Goal: Task Accomplishment & Management: Manage account settings

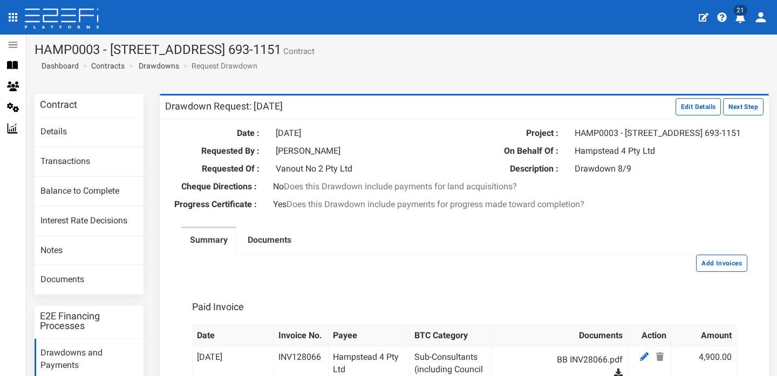
click at [66, 102] on h3 "Contract" at bounding box center [58, 105] width 37 height 10
click at [15, 43] on icon at bounding box center [13, 45] width 12 height 12
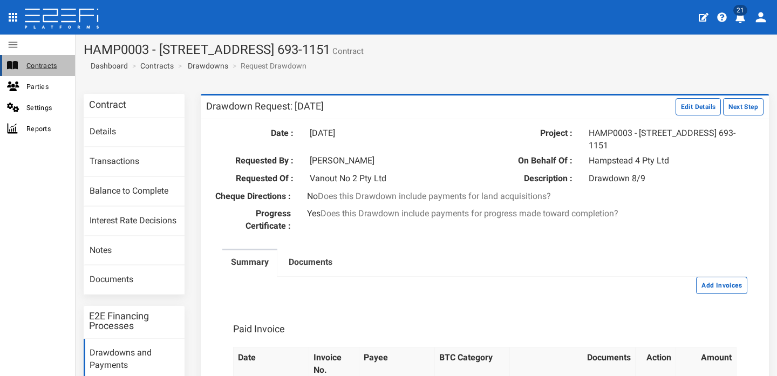
click at [30, 63] on span "Contracts" at bounding box center [46, 65] width 40 height 12
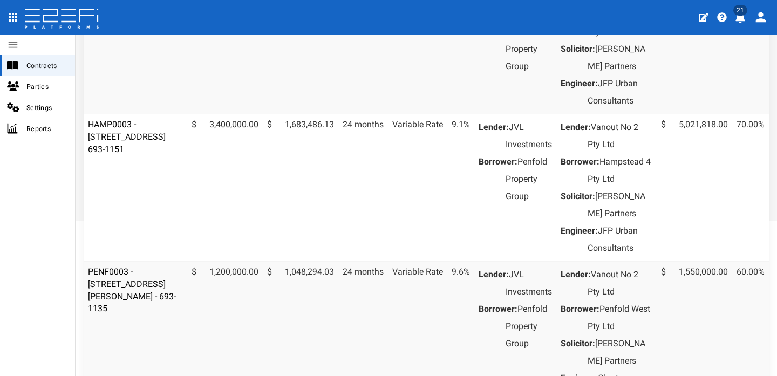
scroll to position [192, 0]
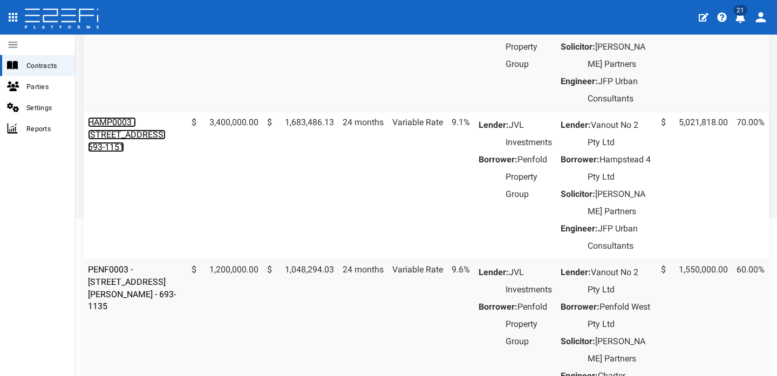
click at [131, 152] on link "HAMP0003 - [STREET_ADDRESS] 693-1151" at bounding box center [127, 134] width 78 height 35
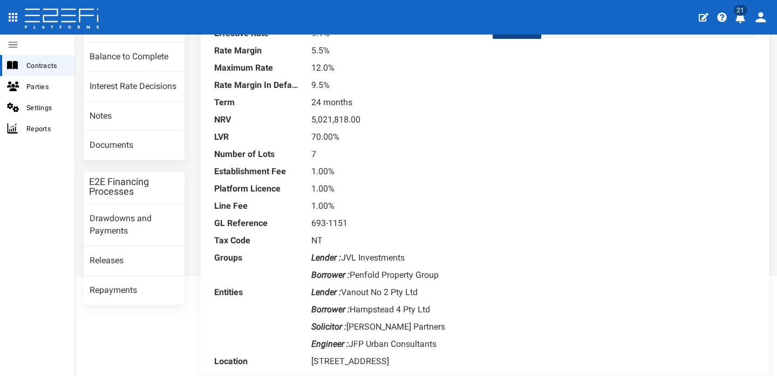
scroll to position [119, 0]
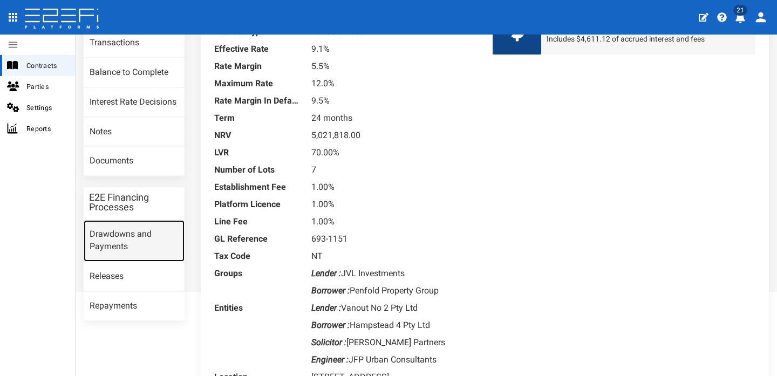
click at [132, 234] on link "Drawdowns and Payments" at bounding box center [134, 241] width 101 height 42
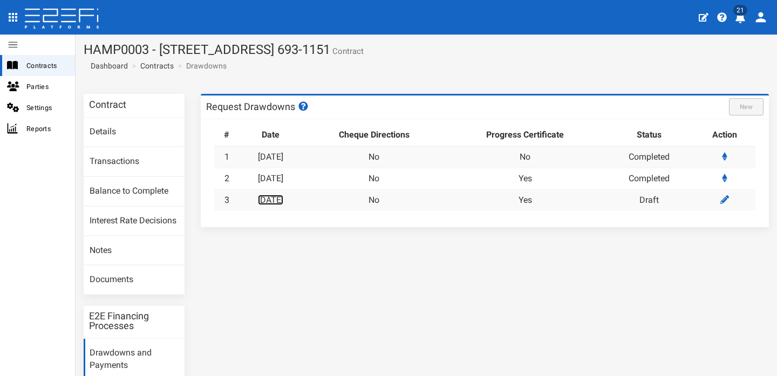
click at [281, 197] on link "[DATE]" at bounding box center [270, 200] width 25 height 10
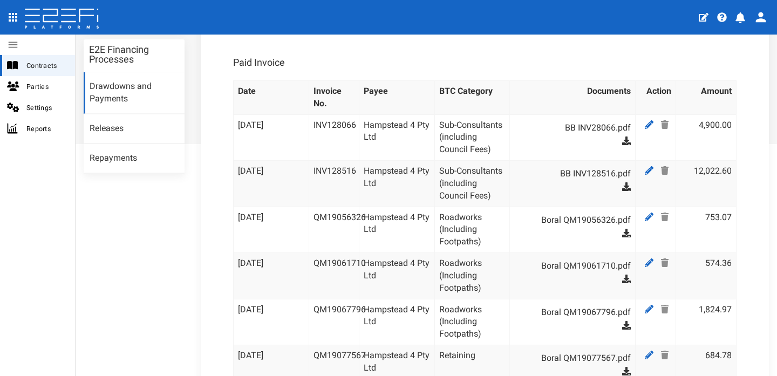
scroll to position [270, 0]
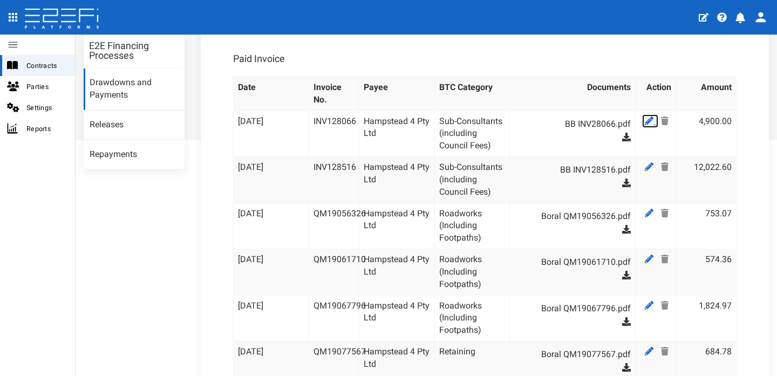
click at [645, 125] on icon at bounding box center [649, 121] width 9 height 9
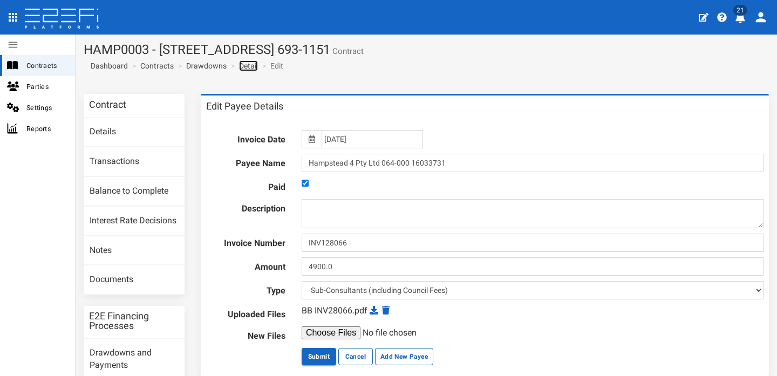
click at [249, 66] on link "Detail" at bounding box center [248, 65] width 19 height 11
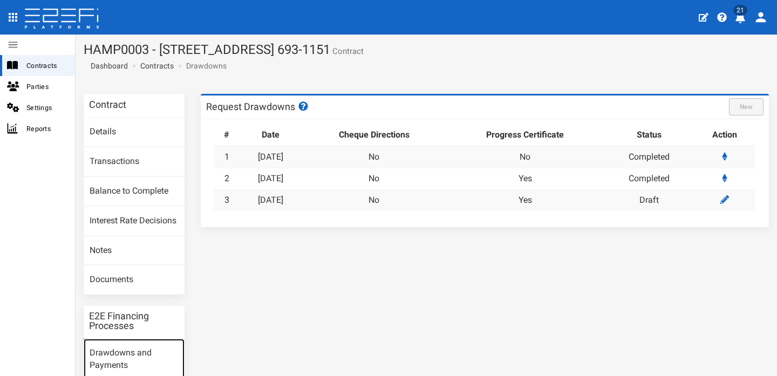
click at [128, 350] on link "Drawdowns and Payments" at bounding box center [134, 360] width 101 height 42
click at [720, 202] on icon at bounding box center [724, 199] width 9 height 9
click at [280, 201] on link "[DATE]" at bounding box center [270, 200] width 25 height 10
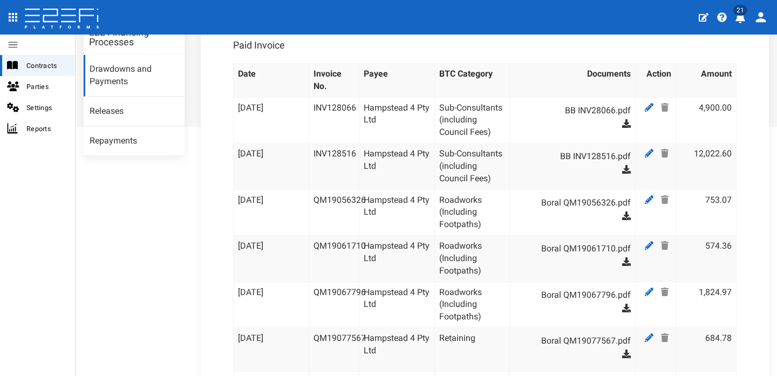
scroll to position [279, 0]
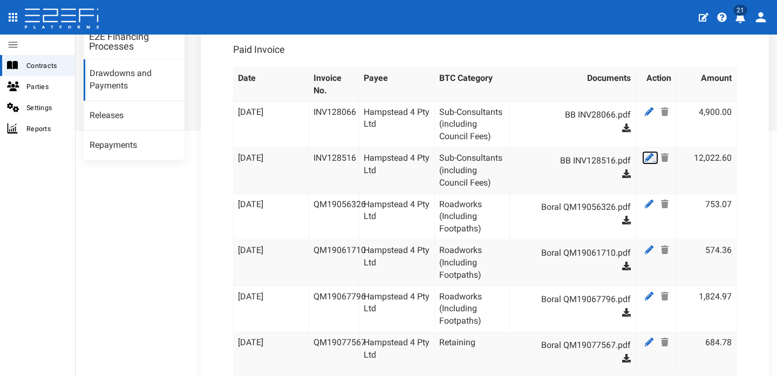
click at [645, 162] on icon at bounding box center [649, 157] width 9 height 9
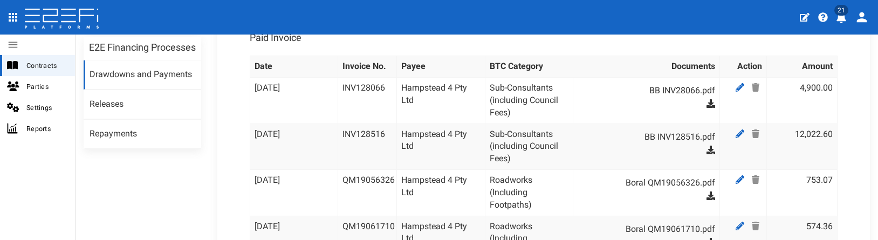
scroll to position [276, 0]
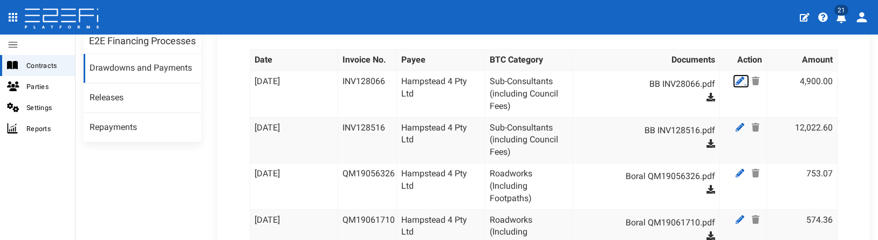
click at [736, 85] on icon at bounding box center [740, 81] width 9 height 9
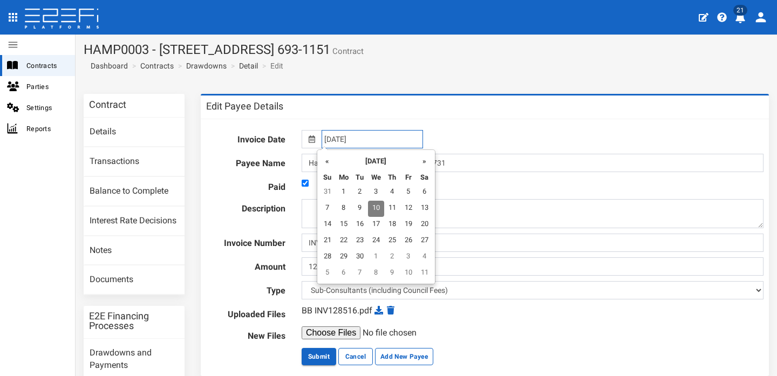
click at [341, 139] on input "[DATE]" at bounding box center [371, 139] width 101 height 18
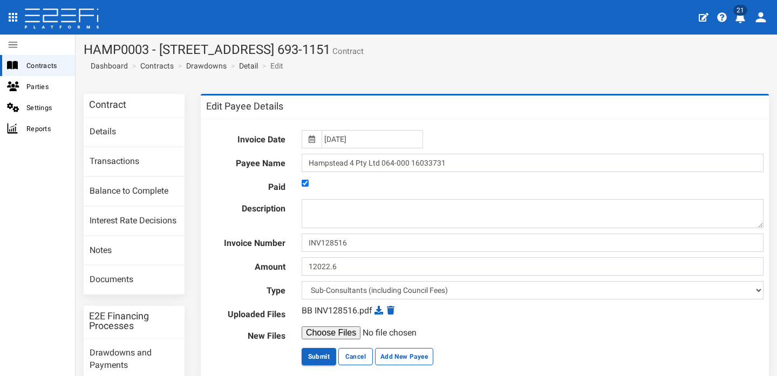
click at [419, 134] on div "[DATE]" at bounding box center [532, 139] width 478 height 18
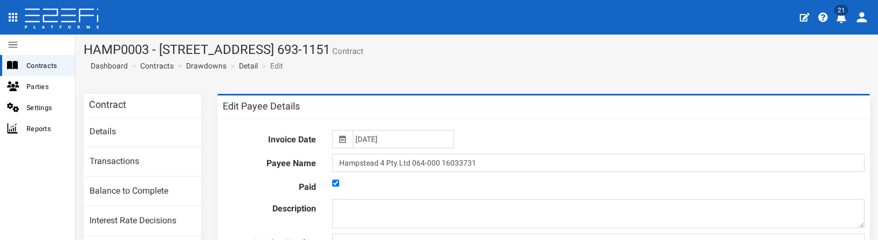
click at [343, 138] on icon at bounding box center [342, 139] width 6 height 8
click at [372, 138] on input "[DATE]" at bounding box center [403, 139] width 101 height 18
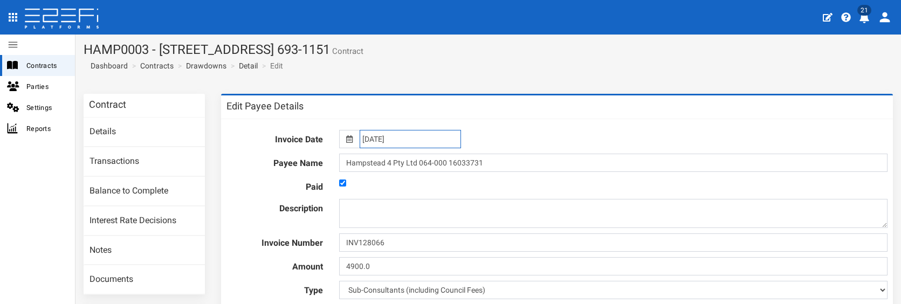
click at [385, 139] on input "10-09-2025" at bounding box center [410, 139] width 101 height 18
click at [349, 140] on icon at bounding box center [349, 139] width 6 height 8
click at [346, 140] on icon at bounding box center [349, 139] width 6 height 8
click at [348, 140] on icon at bounding box center [349, 139] width 6 height 8
click at [386, 140] on input "[DATE]" at bounding box center [410, 139] width 101 height 18
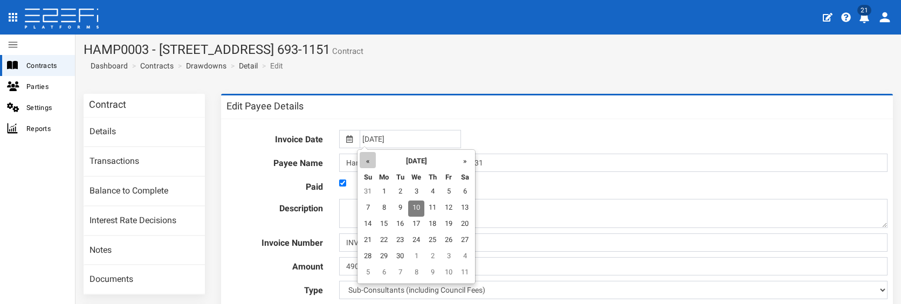
click at [371, 162] on th "«" at bounding box center [368, 160] width 16 height 16
click at [448, 209] on td "11" at bounding box center [449, 209] width 16 height 16
type input "[DATE]"
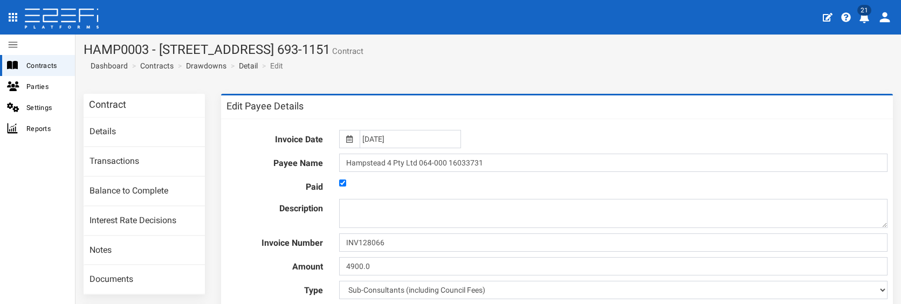
click at [593, 132] on div "[DATE]" at bounding box center [613, 139] width 565 height 18
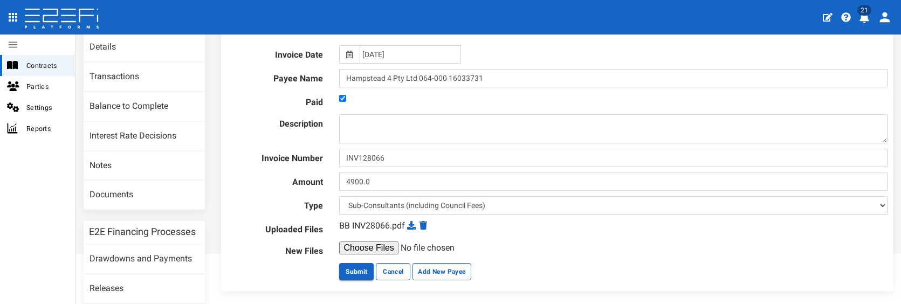
scroll to position [84, 0]
click at [346, 239] on button "Submit" at bounding box center [356, 272] width 35 height 17
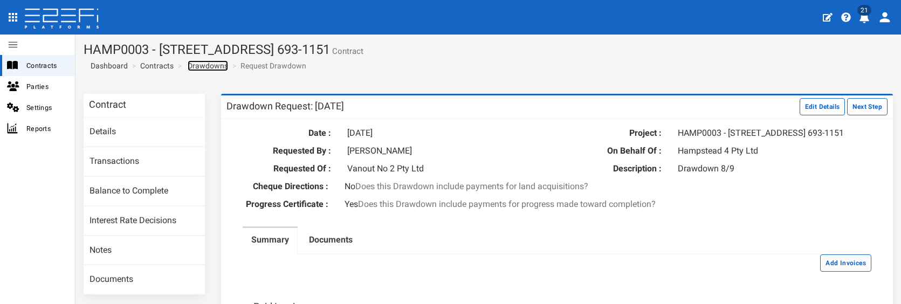
click at [204, 64] on link "Drawdowns" at bounding box center [208, 65] width 40 height 11
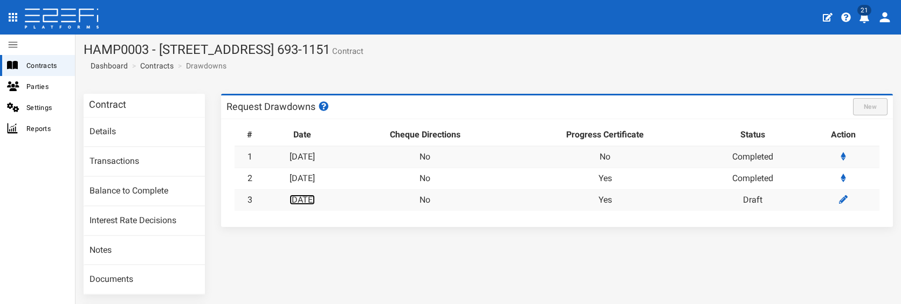
click at [315, 196] on link "08-09-2025" at bounding box center [302, 200] width 25 height 10
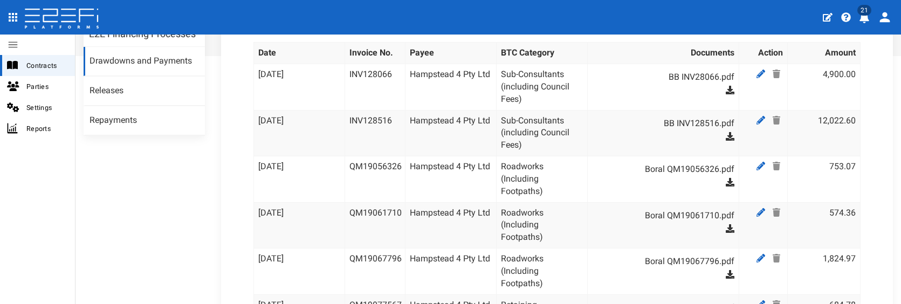
scroll to position [268, 0]
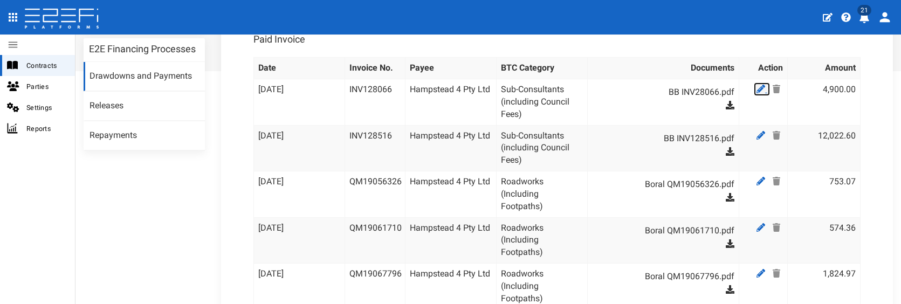
click at [757, 93] on icon at bounding box center [761, 89] width 9 height 9
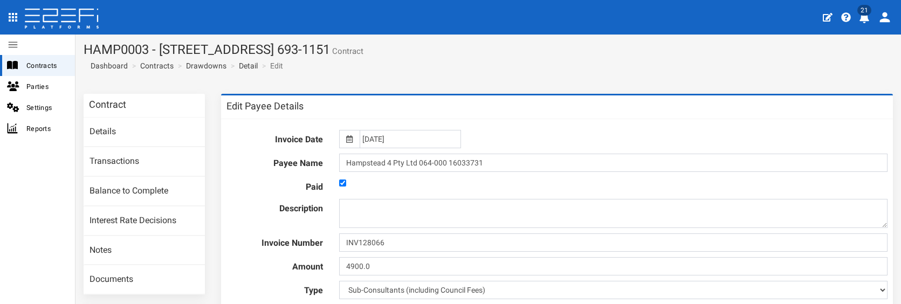
click at [348, 138] on icon at bounding box center [349, 139] width 6 height 8
click at [346, 138] on icon at bounding box center [349, 139] width 6 height 8
click at [347, 141] on icon at bounding box center [349, 139] width 6 height 8
click at [346, 139] on icon at bounding box center [349, 139] width 6 height 8
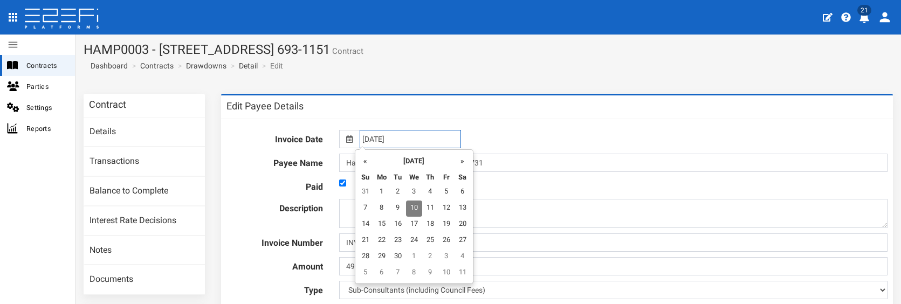
click at [371, 140] on input "10-09-2025" at bounding box center [410, 139] width 101 height 18
click at [365, 160] on th "«" at bounding box center [366, 160] width 16 height 16
click at [365, 160] on th "«" at bounding box center [368, 160] width 16 height 16
click at [450, 240] on td "25" at bounding box center [449, 241] width 16 height 16
type input "[DATE]"
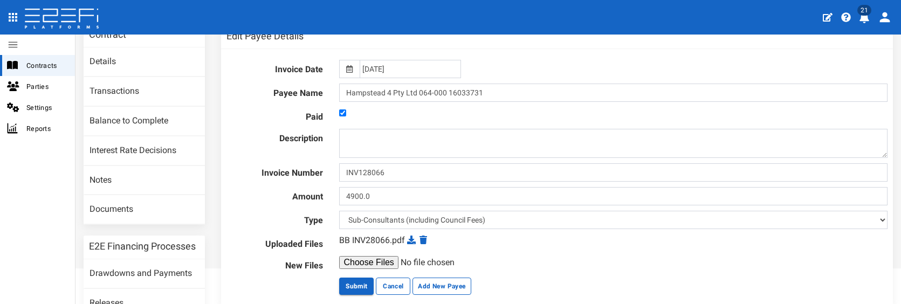
scroll to position [95, 0]
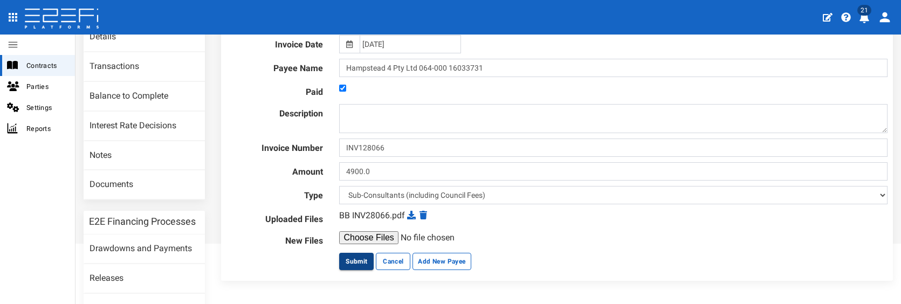
click at [355, 258] on button "Submit" at bounding box center [356, 261] width 35 height 17
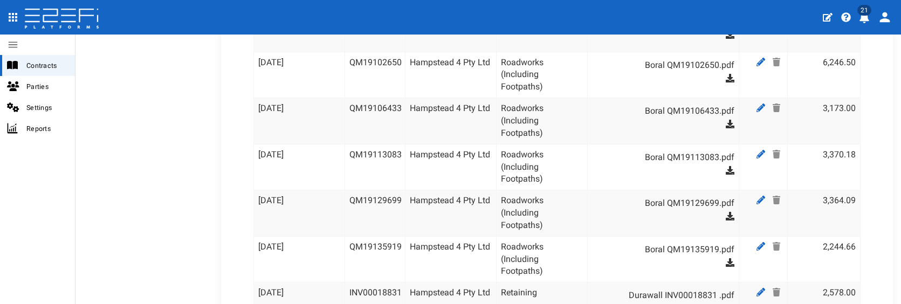
scroll to position [554, 0]
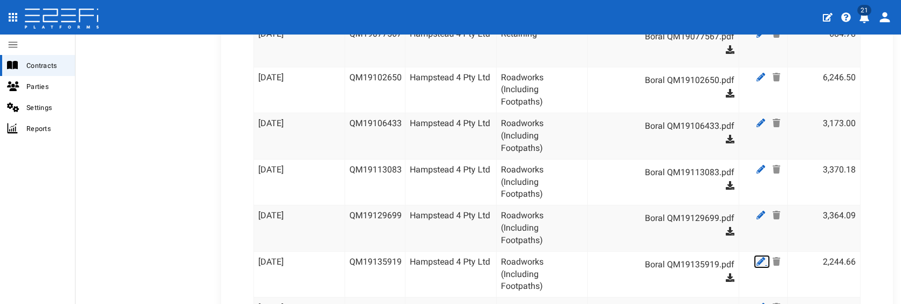
click at [757, 266] on icon at bounding box center [761, 261] width 9 height 9
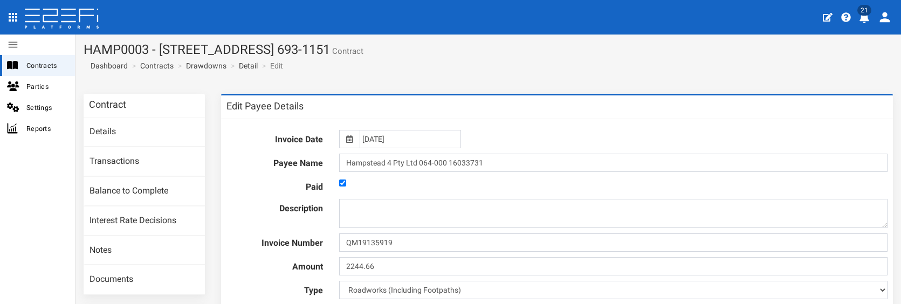
click at [350, 138] on icon at bounding box center [349, 139] width 6 height 8
click at [349, 140] on icon at bounding box center [349, 139] width 6 height 8
click at [365, 138] on input "[DATE]" at bounding box center [410, 139] width 101 height 18
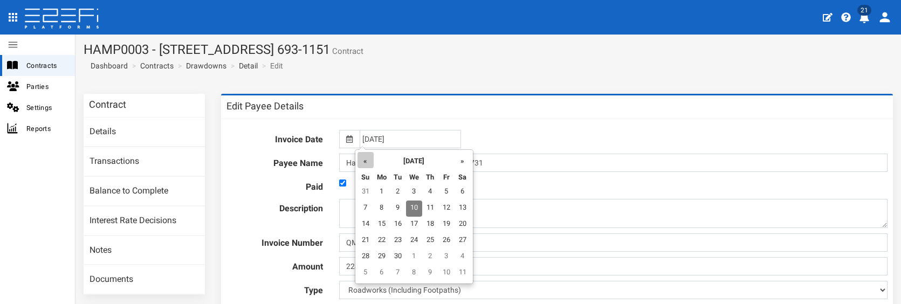
click at [367, 161] on th "«" at bounding box center [366, 160] width 16 height 16
click at [413, 239] on td "20" at bounding box center [416, 241] width 16 height 16
type input "[DATE]"
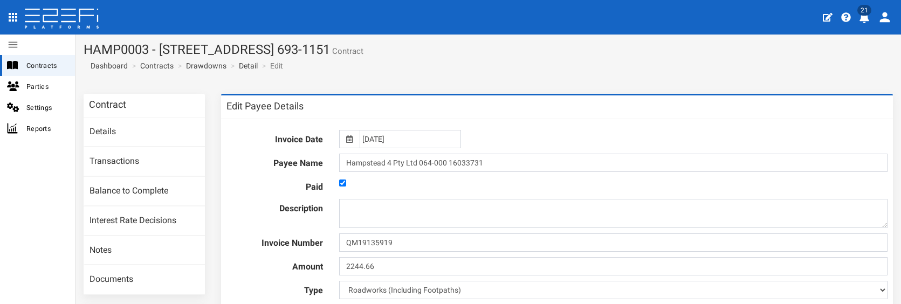
scroll to position [162, 0]
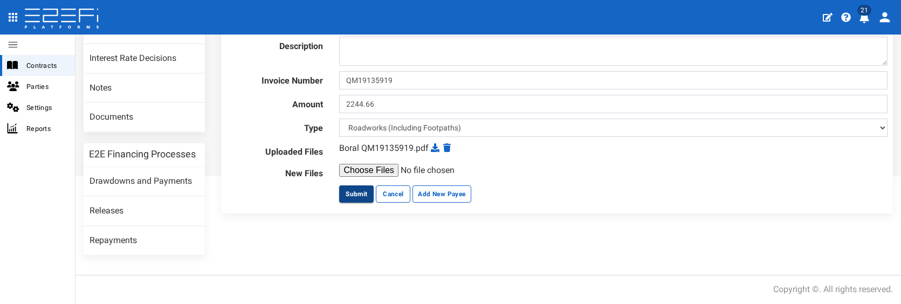
click at [353, 191] on button "Submit" at bounding box center [356, 194] width 35 height 17
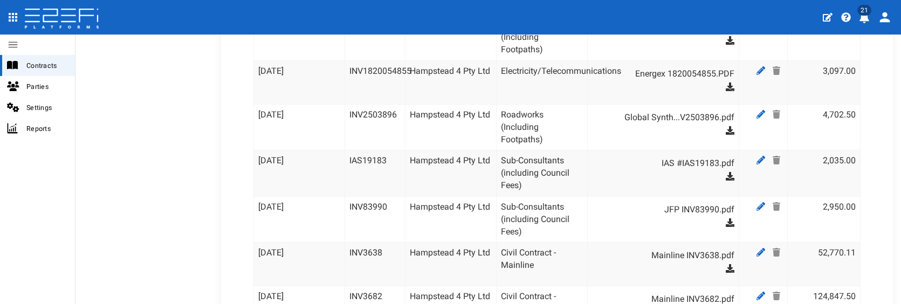
scroll to position [1051, 0]
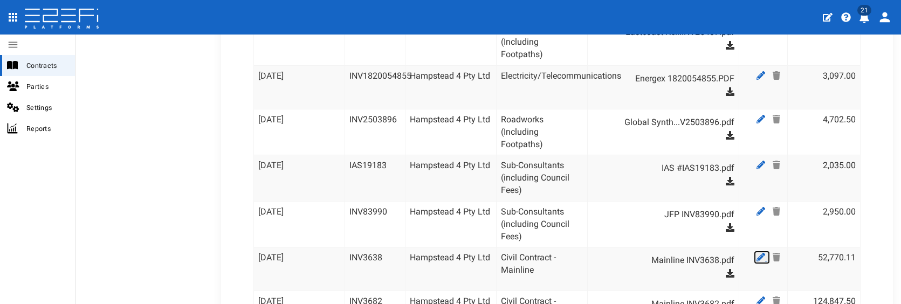
click at [757, 262] on icon at bounding box center [761, 257] width 9 height 9
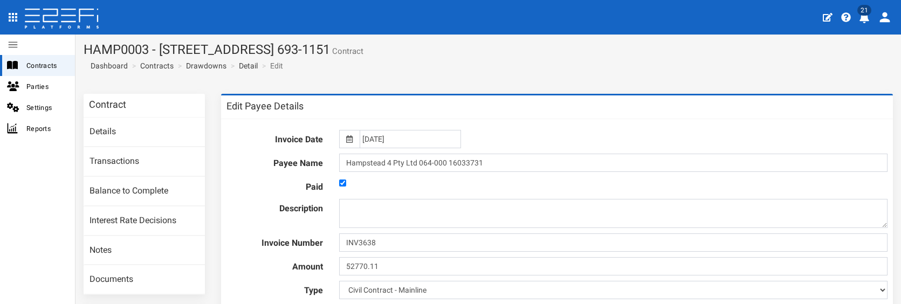
click at [346, 136] on icon at bounding box center [349, 139] width 6 height 8
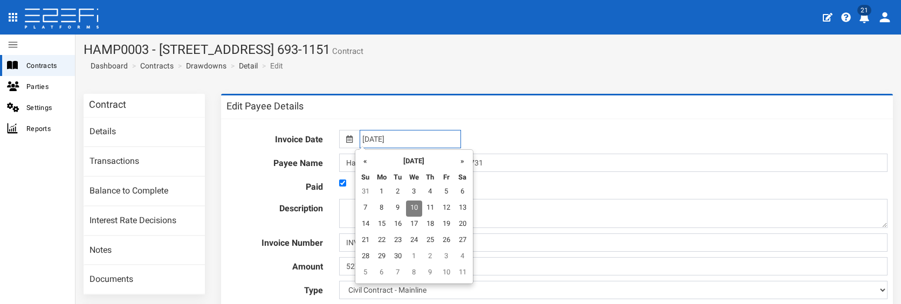
click at [374, 136] on input "10-09-2025" at bounding box center [410, 139] width 101 height 18
click at [367, 159] on th "«" at bounding box center [366, 160] width 16 height 16
click at [367, 159] on th "«" at bounding box center [368, 160] width 16 height 16
click at [415, 209] on td "9" at bounding box center [416, 209] width 16 height 16
type input "09-07-2025"
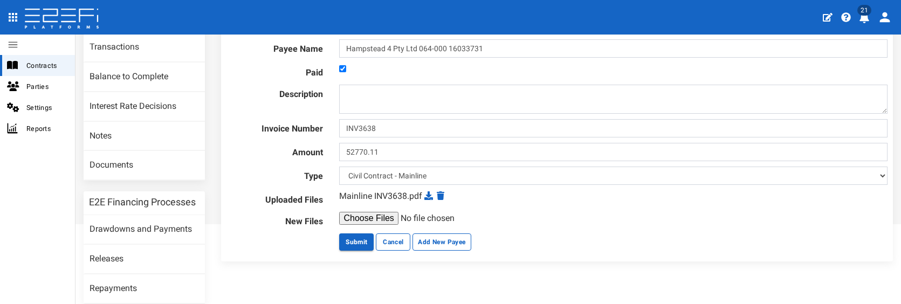
scroll to position [119, 0]
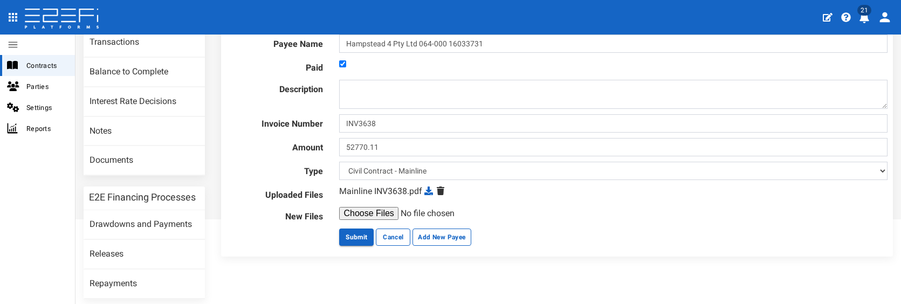
click at [439, 190] on icon at bounding box center [441, 191] width 8 height 9
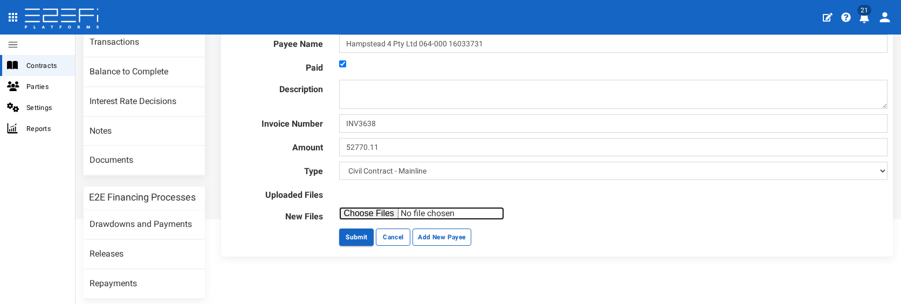
click at [369, 214] on input "file" at bounding box center [421, 213] width 165 height 13
type input "C:\fakepath\Invoice INV-3638.pdf"
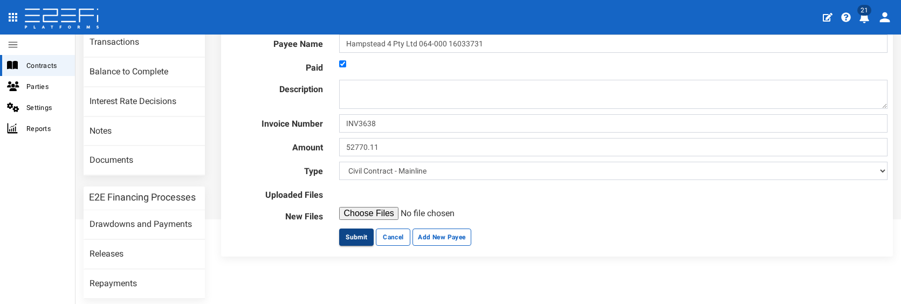
click at [362, 237] on button "Submit" at bounding box center [356, 237] width 35 height 17
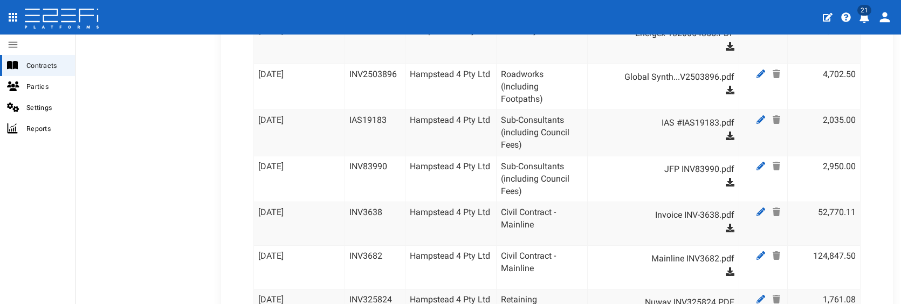
scroll to position [1091, 0]
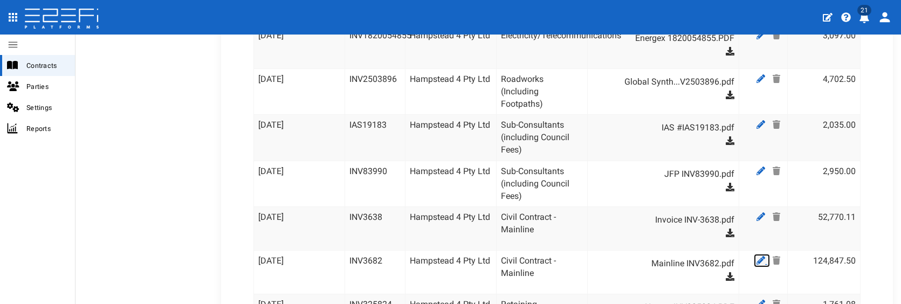
click at [757, 265] on icon at bounding box center [761, 260] width 9 height 9
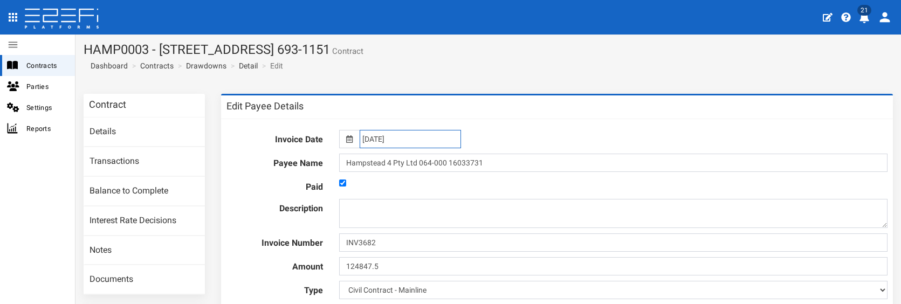
click at [377, 142] on input "10-09-2025" at bounding box center [410, 139] width 101 height 18
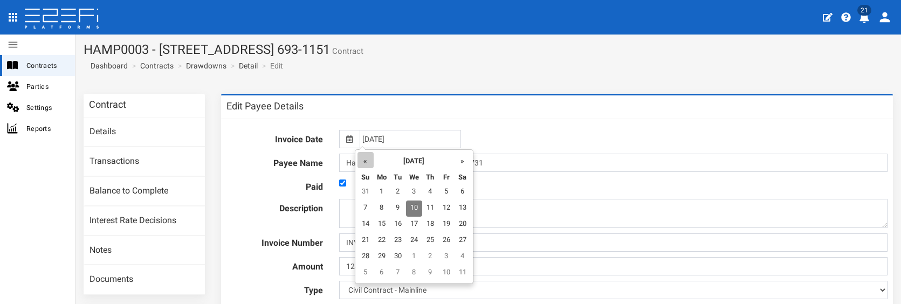
click at [364, 160] on th "«" at bounding box center [366, 160] width 16 height 16
click at [364, 160] on th "«" at bounding box center [368, 160] width 16 height 16
click at [386, 260] on td "28" at bounding box center [384, 257] width 16 height 16
type input "[DATE]"
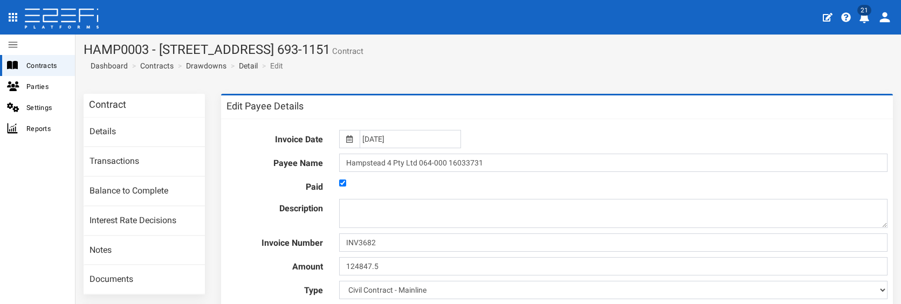
scroll to position [162, 0]
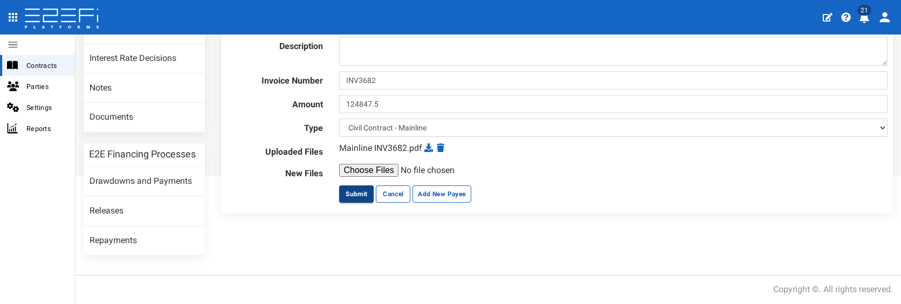
click at [354, 193] on button "Submit" at bounding box center [356, 194] width 35 height 17
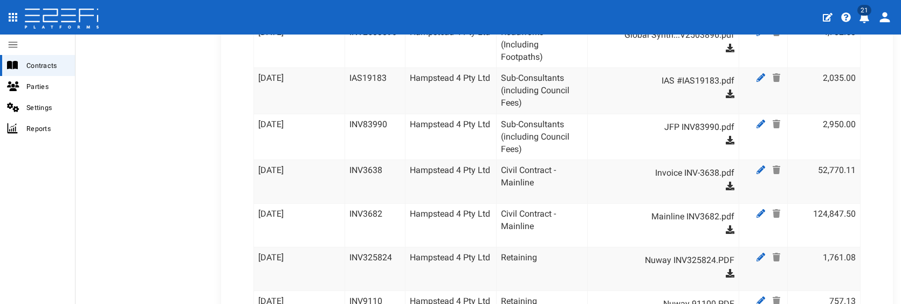
scroll to position [1133, 0]
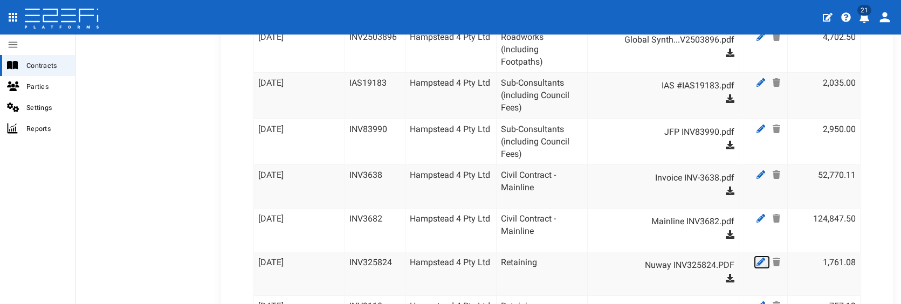
click at [757, 266] on icon at bounding box center [761, 262] width 9 height 9
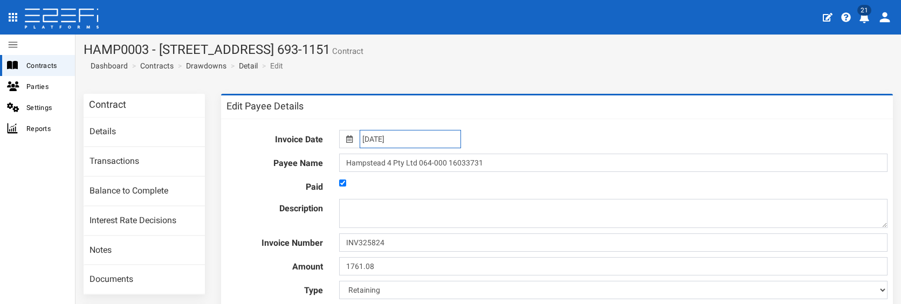
click at [381, 143] on input "10-09-2025" at bounding box center [410, 139] width 101 height 18
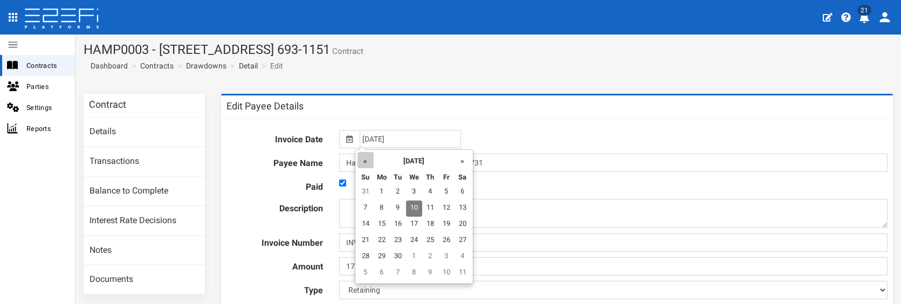
click at [369, 162] on th "«" at bounding box center [366, 160] width 16 height 16
click at [369, 162] on th "«" at bounding box center [368, 160] width 16 height 16
click at [415, 223] on td "11" at bounding box center [416, 225] width 16 height 16
type input "[DATE]"
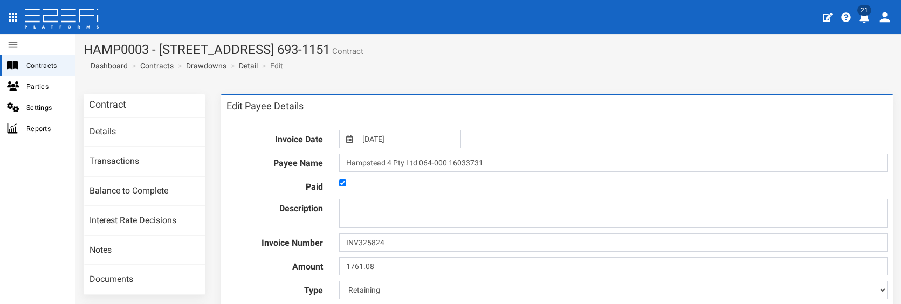
scroll to position [105, 0]
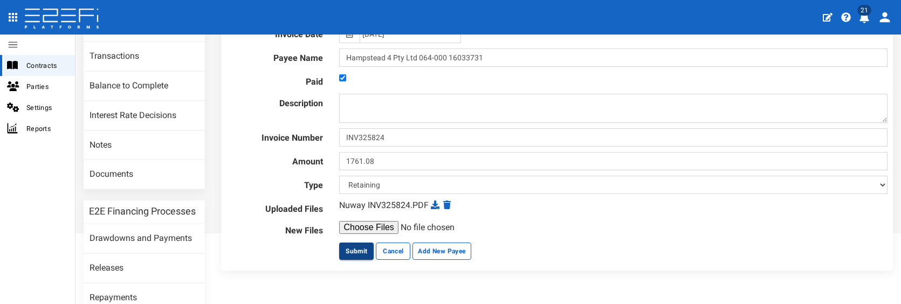
click at [352, 249] on button "Submit" at bounding box center [356, 251] width 35 height 17
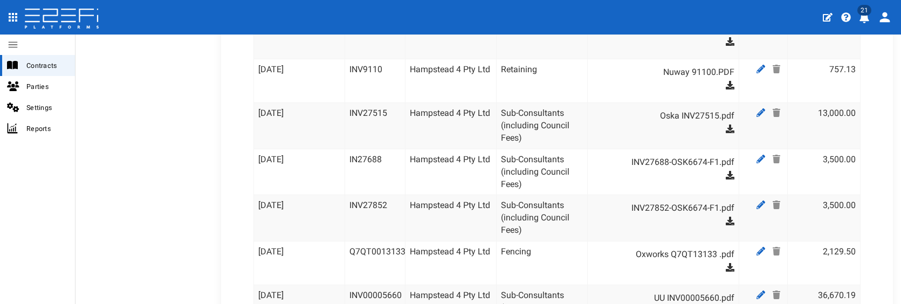
scroll to position [1360, 0]
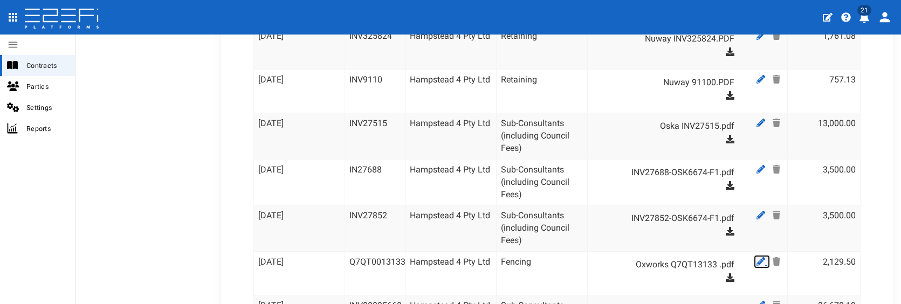
click at [757, 266] on icon at bounding box center [761, 261] width 9 height 9
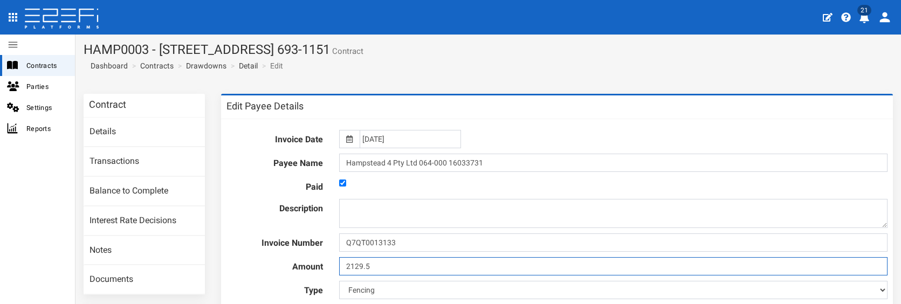
click at [356, 267] on input "2129.5" at bounding box center [613, 266] width 549 height 18
type input "2239.5"
click at [372, 139] on input "[DATE]" at bounding box center [410, 139] width 101 height 18
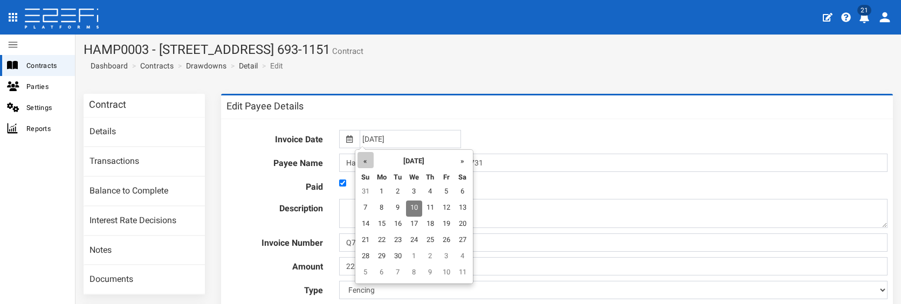
click at [365, 160] on th "«" at bounding box center [366, 160] width 16 height 16
click at [365, 160] on th "«" at bounding box center [368, 160] width 16 height 16
click at [384, 211] on td "7" at bounding box center [384, 209] width 16 height 16
type input "[DATE]"
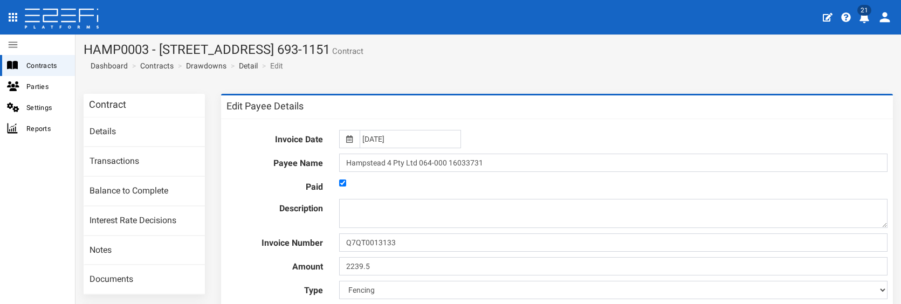
scroll to position [162, 0]
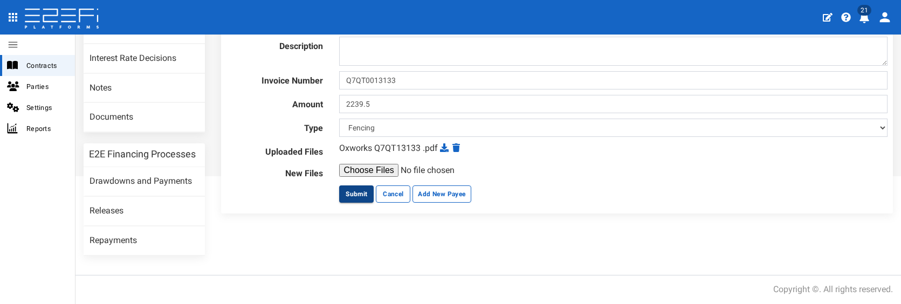
click at [366, 195] on button "Submit" at bounding box center [356, 194] width 35 height 17
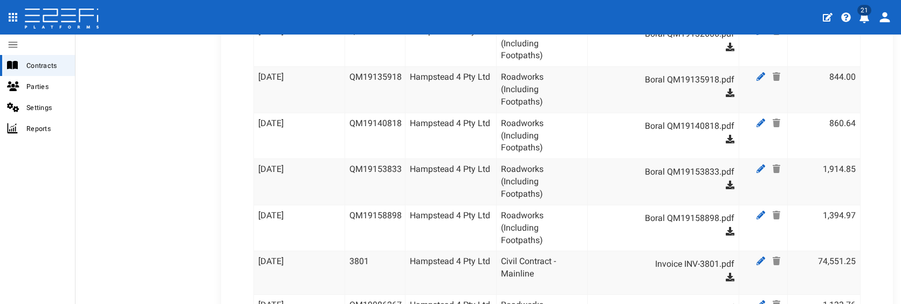
scroll to position [2189, 0]
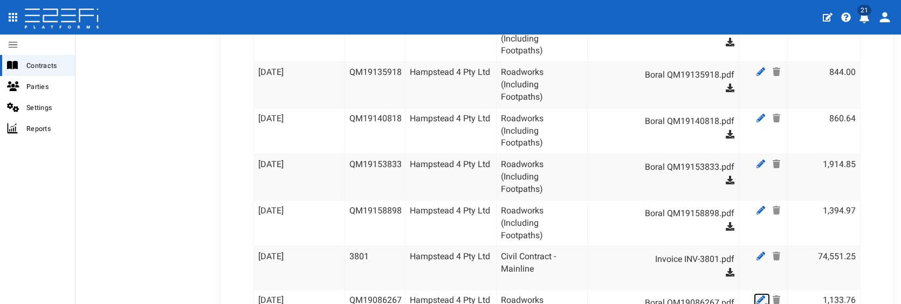
click at [757, 296] on icon at bounding box center [761, 300] width 9 height 9
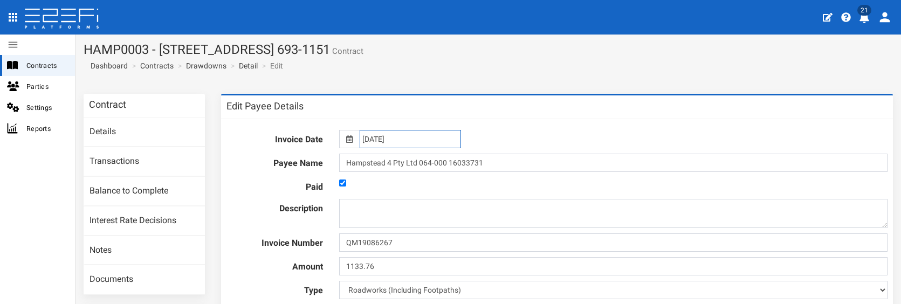
click at [389, 140] on input "[DATE]" at bounding box center [410, 139] width 101 height 18
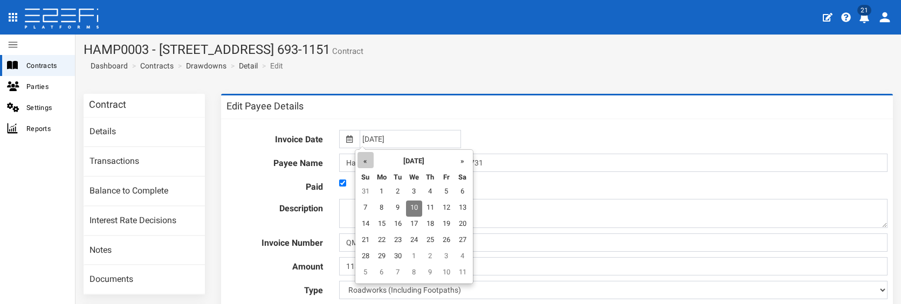
click at [364, 165] on th "«" at bounding box center [366, 160] width 16 height 16
click at [364, 165] on th "«" at bounding box center [368, 160] width 16 height 16
click at [444, 241] on td "25" at bounding box center [449, 241] width 16 height 16
type input "[DATE]"
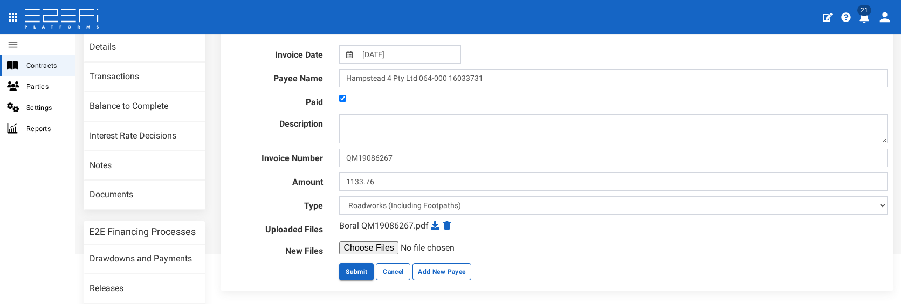
scroll to position [162, 0]
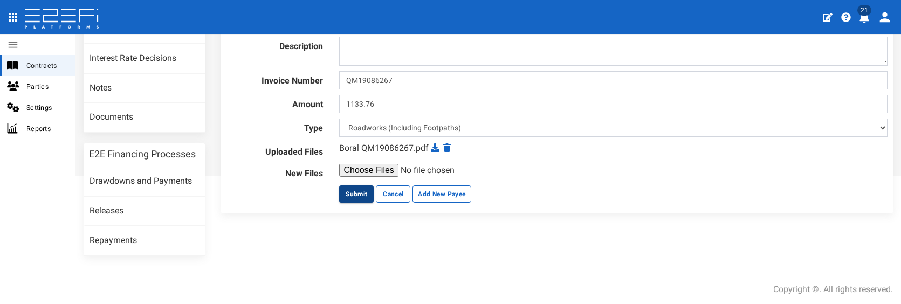
click at [355, 196] on button "Submit" at bounding box center [356, 194] width 35 height 17
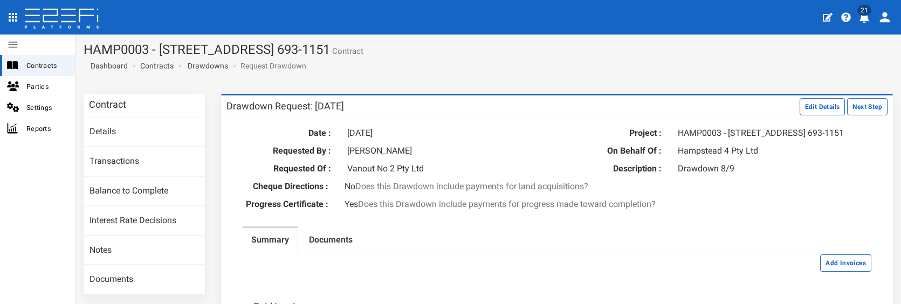
click at [891, 52] on section "HAMP0003 - [STREET_ADDRESS] 693-1151 Contract Dashboard Contracts Drawdowns Req…" at bounding box center [489, 60] width 826 height 51
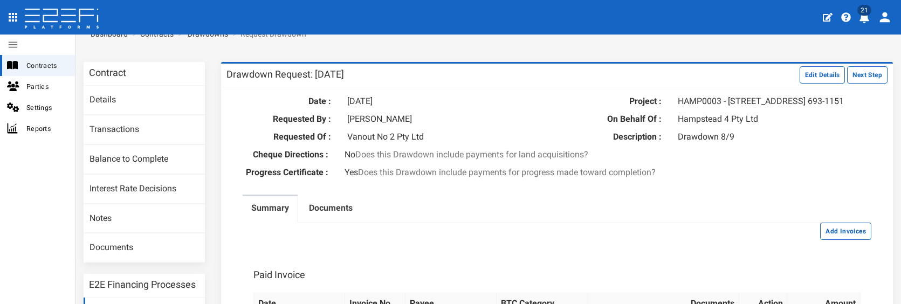
scroll to position [37, 0]
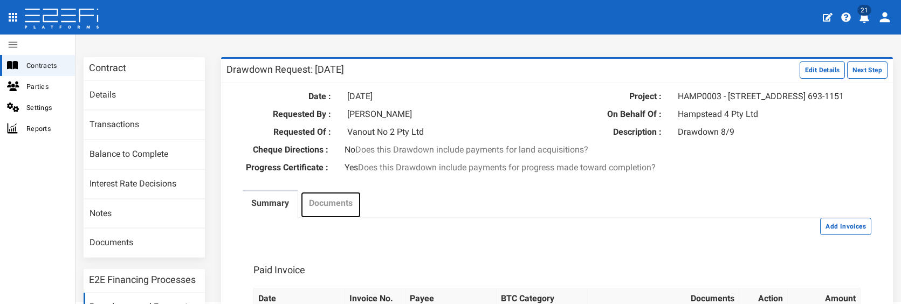
click at [338, 207] on label "Documents" at bounding box center [331, 203] width 44 height 12
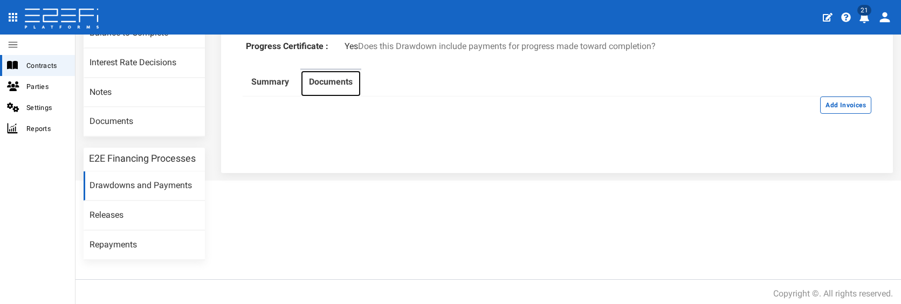
scroll to position [21, 0]
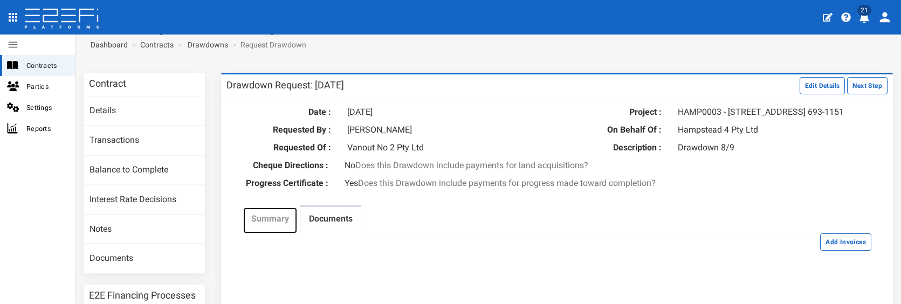
click at [264, 225] on label "Summary" at bounding box center [270, 219] width 38 height 12
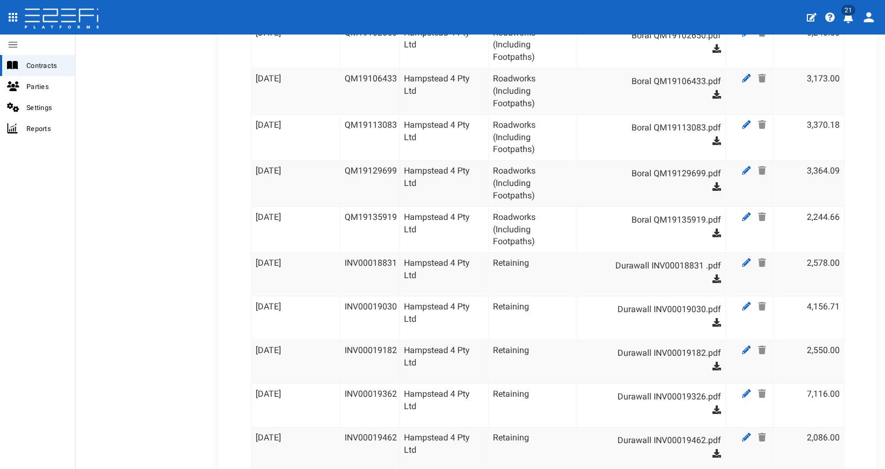
scroll to position [624, 0]
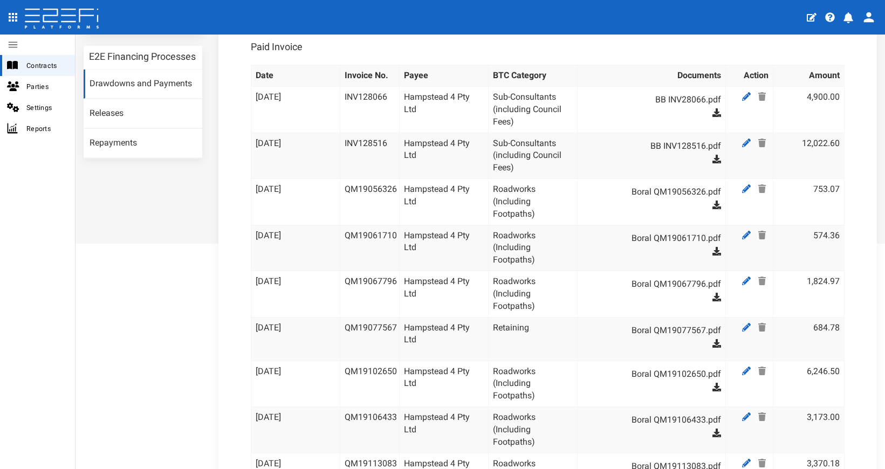
scroll to position [257, 0]
